Goal: Information Seeking & Learning: Learn about a topic

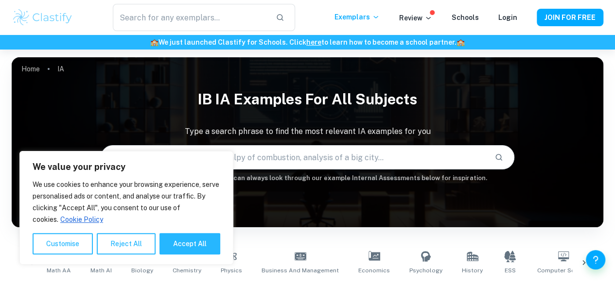
click at [134, 159] on div "We value your privacy We use cookies to enhance your browsing experience, serve…" at bounding box center [126, 208] width 214 height 114
click at [205, 246] on button "Accept All" at bounding box center [189, 243] width 61 height 21
checkbox input "true"
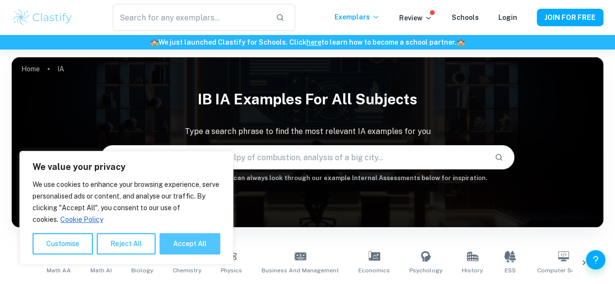
checkbox input "true"
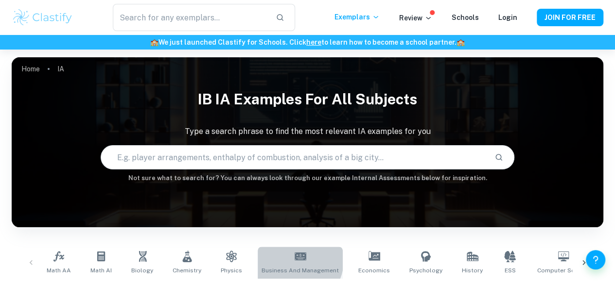
click at [294, 260] on icon at bounding box center [300, 257] width 12 height 12
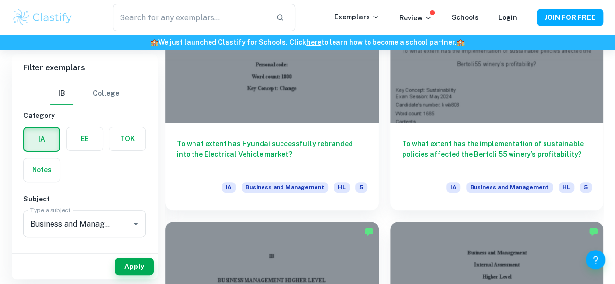
scroll to position [1918, 0]
